Goal: Task Accomplishment & Management: Manage account settings

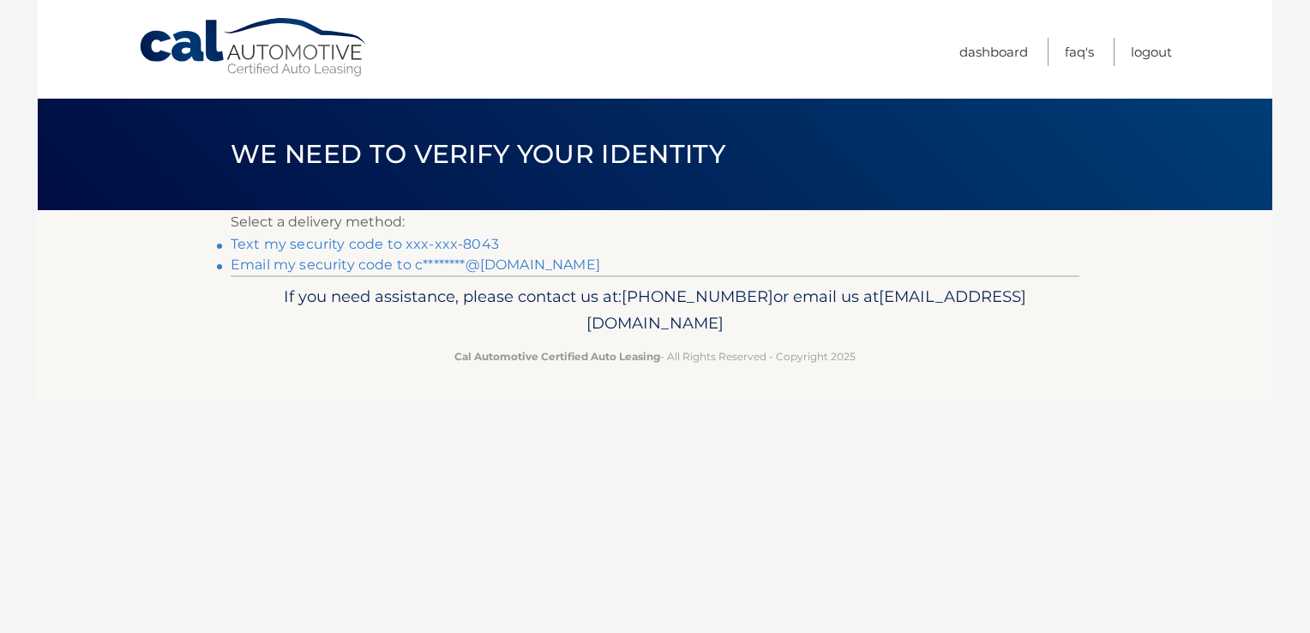
click at [440, 249] on link "Text my security code to xxx-xxx-8043" at bounding box center [365, 244] width 268 height 16
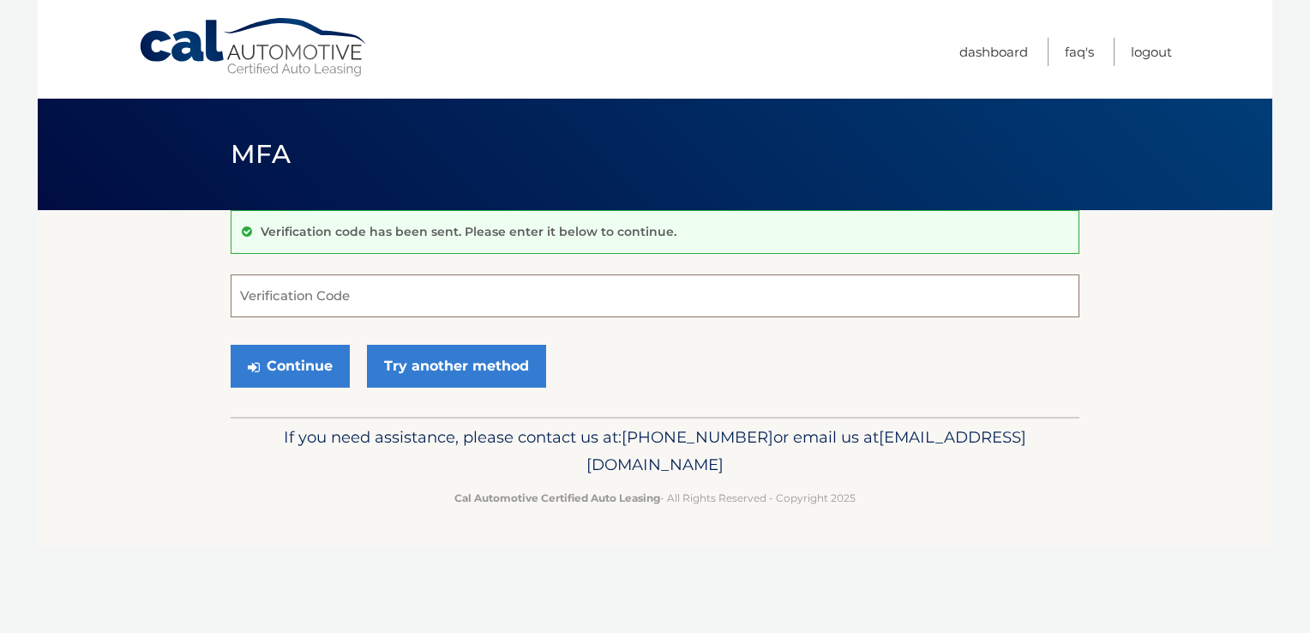
click at [674, 305] on input "Verification Code" at bounding box center [655, 295] width 849 height 43
type input "329318"
click at [270, 359] on button "Continue" at bounding box center [290, 366] width 119 height 43
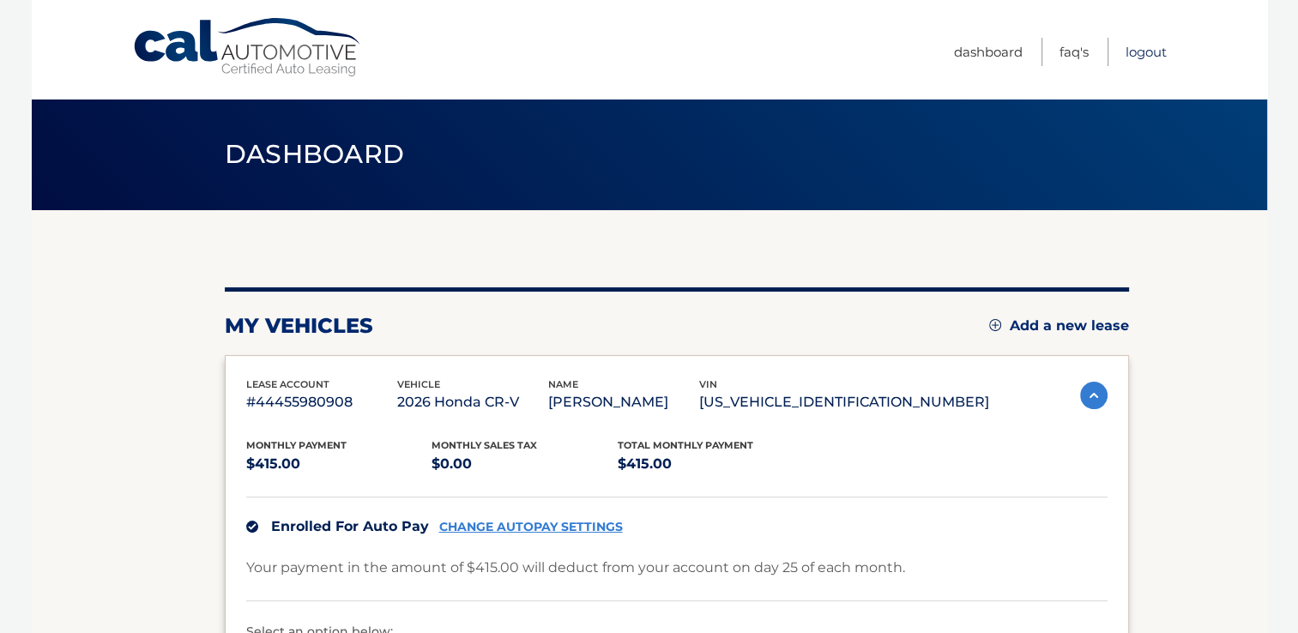
click at [1148, 51] on link "Logout" at bounding box center [1145, 52] width 41 height 28
